Goal: Task Accomplishment & Management: Complete application form

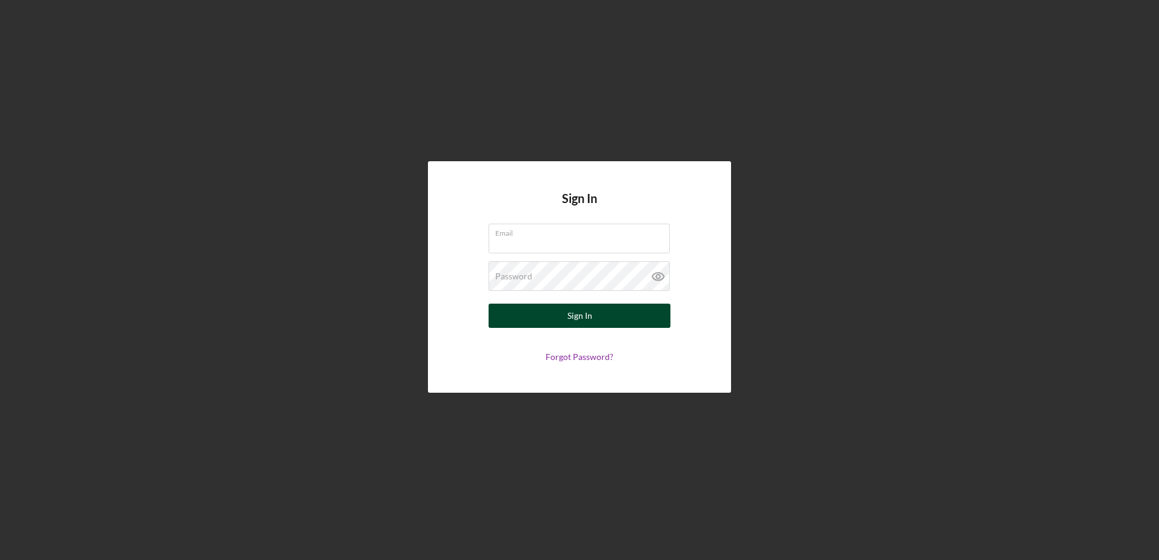
type input "[PERSON_NAME][EMAIL_ADDRESS][DOMAIN_NAME]"
click at [558, 307] on button "Sign In" at bounding box center [580, 316] width 182 height 24
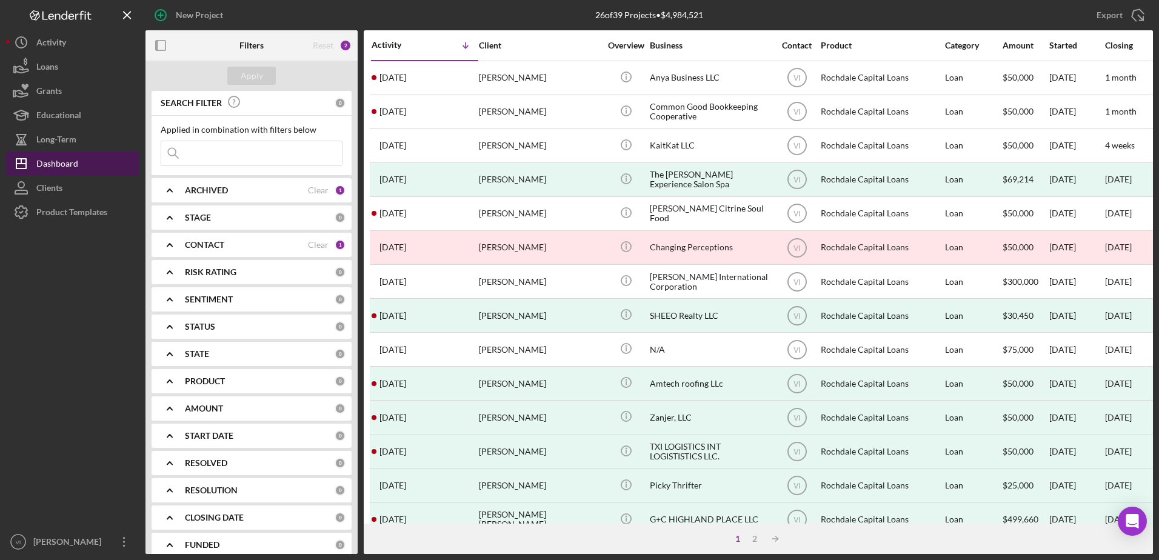
click at [88, 159] on button "Icon/Dashboard Dashboard" at bounding box center [72, 164] width 133 height 24
click at [198, 11] on div "New Project" at bounding box center [199, 15] width 47 height 24
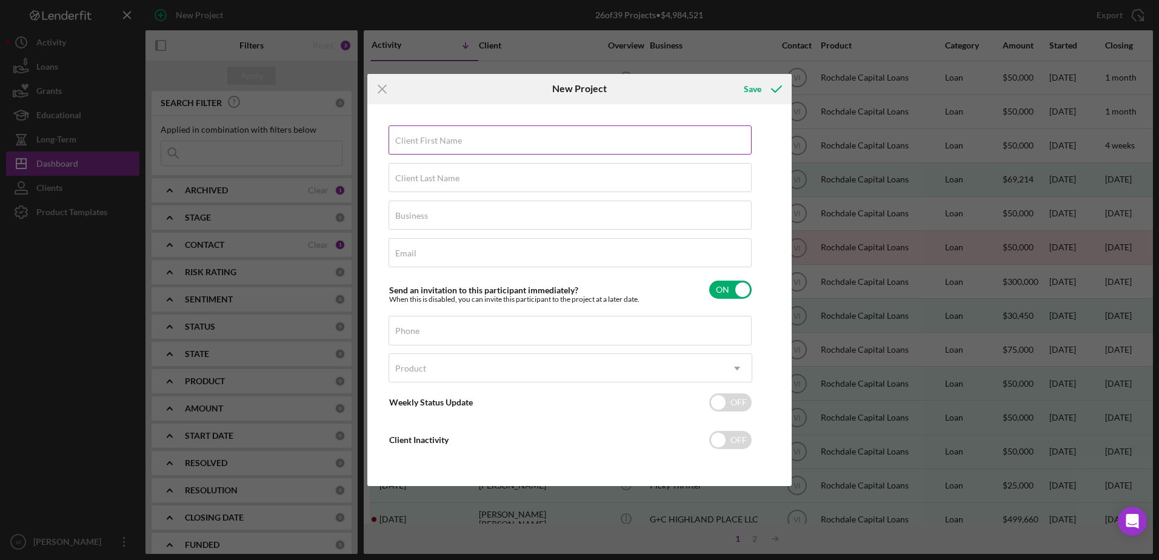
click at [510, 152] on input "Client First Name" at bounding box center [570, 139] width 363 height 29
click at [505, 145] on input "Client First Name" at bounding box center [570, 139] width 363 height 29
type input "Shared"
click at [413, 186] on input "Client Last Name" at bounding box center [570, 177] width 363 height 29
click at [464, 148] on input "Shared" at bounding box center [570, 139] width 363 height 29
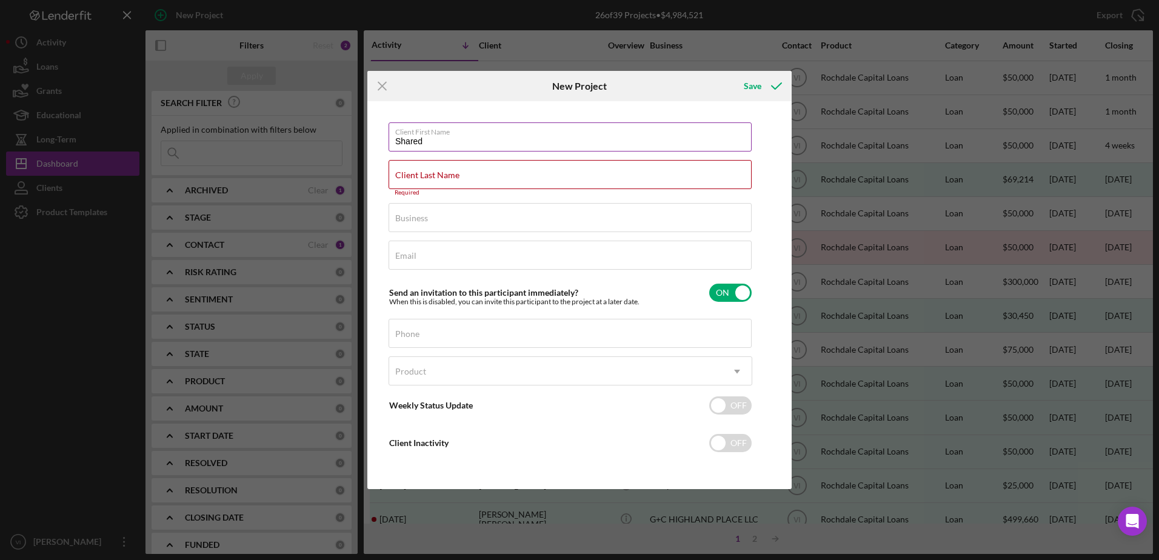
click at [464, 148] on input "Shared" at bounding box center [570, 136] width 363 height 29
